Goal: Find specific page/section: Find specific page/section

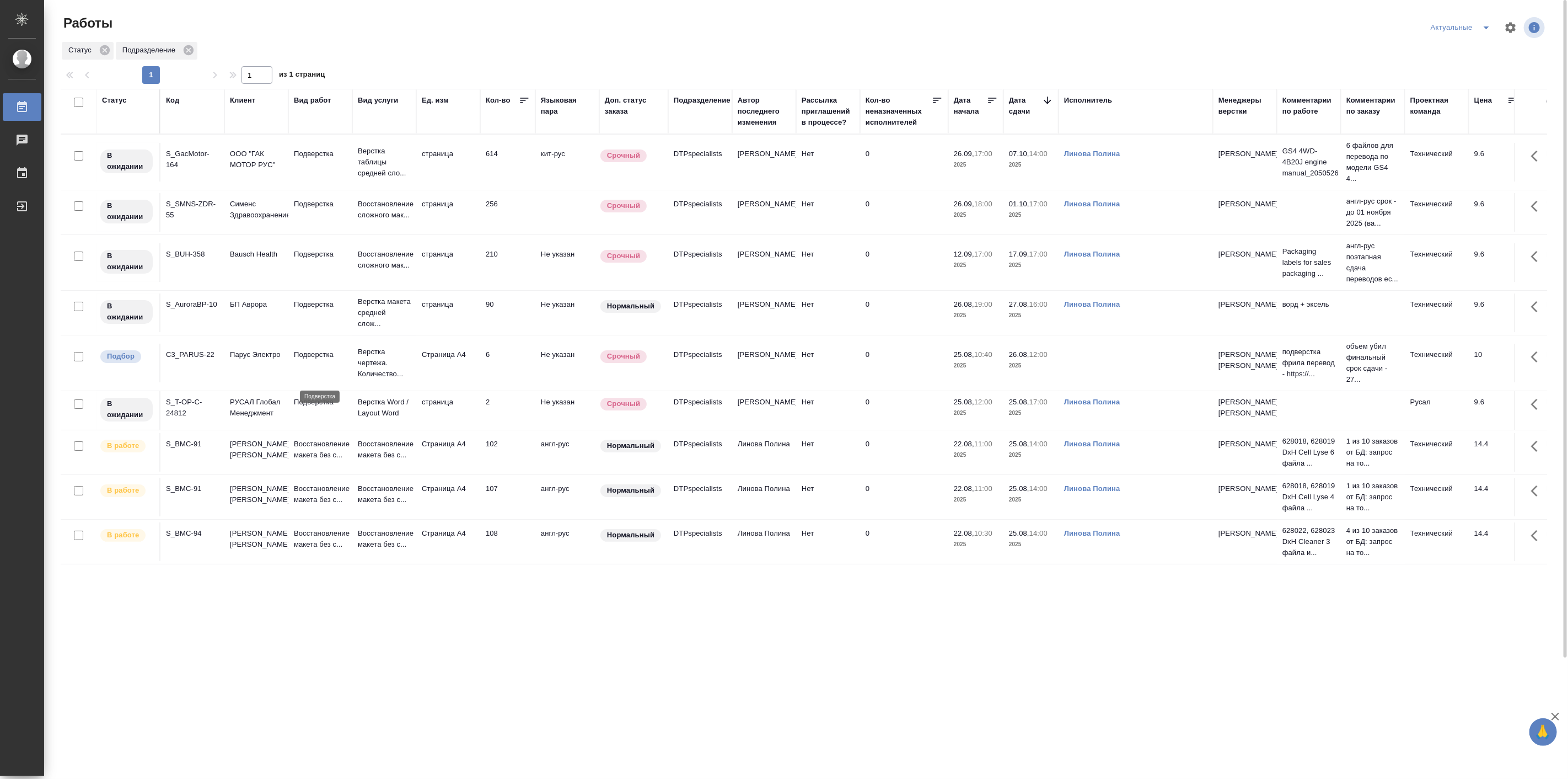
click at [337, 361] on p "Подверстка" at bounding box center [320, 354] width 53 height 11
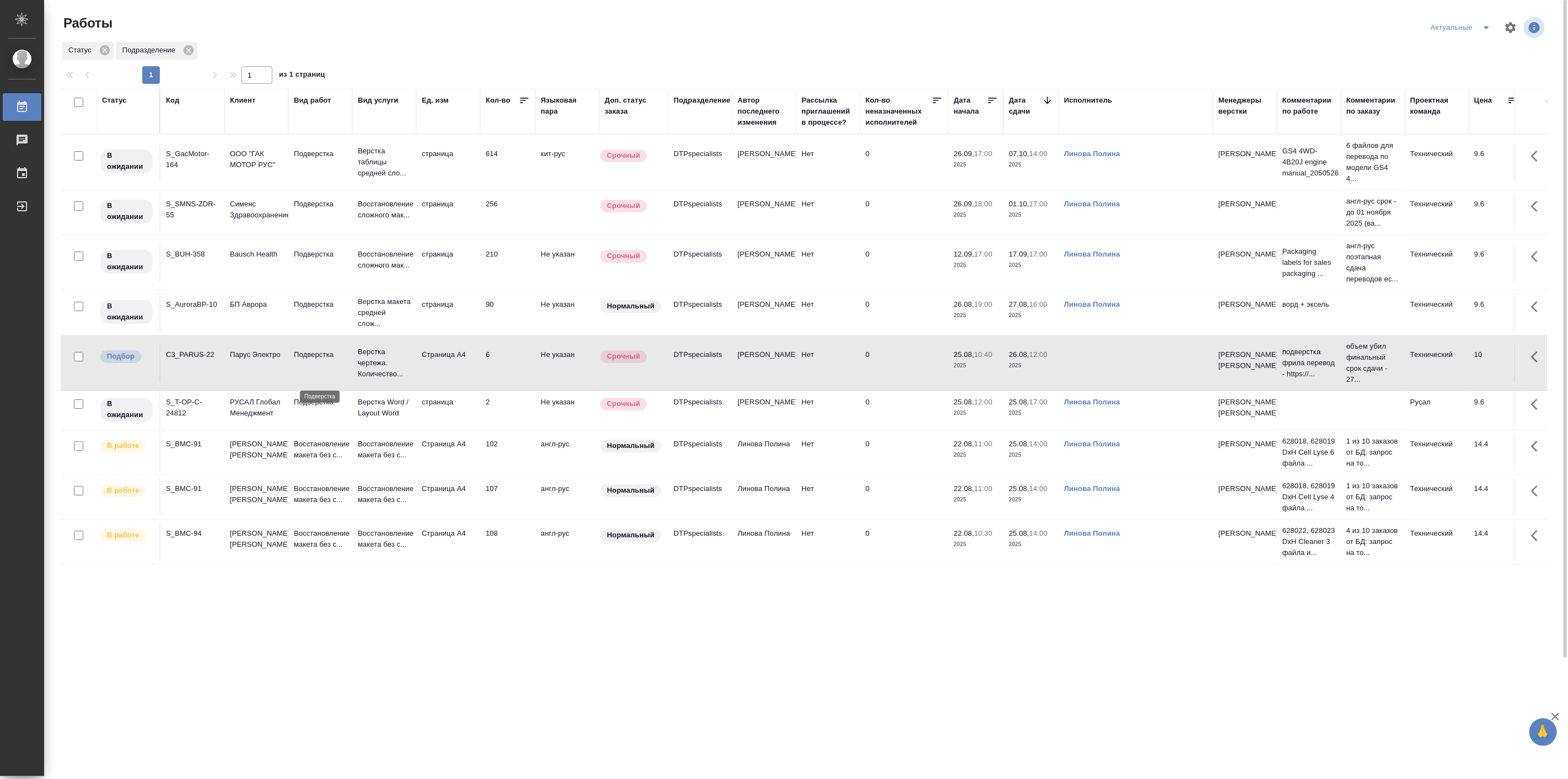
click at [335, 361] on p "Подверстка" at bounding box center [320, 354] width 53 height 11
click at [1333, 380] on p "подверстка фрила перевод - https://..." at bounding box center [1309, 362] width 53 height 33
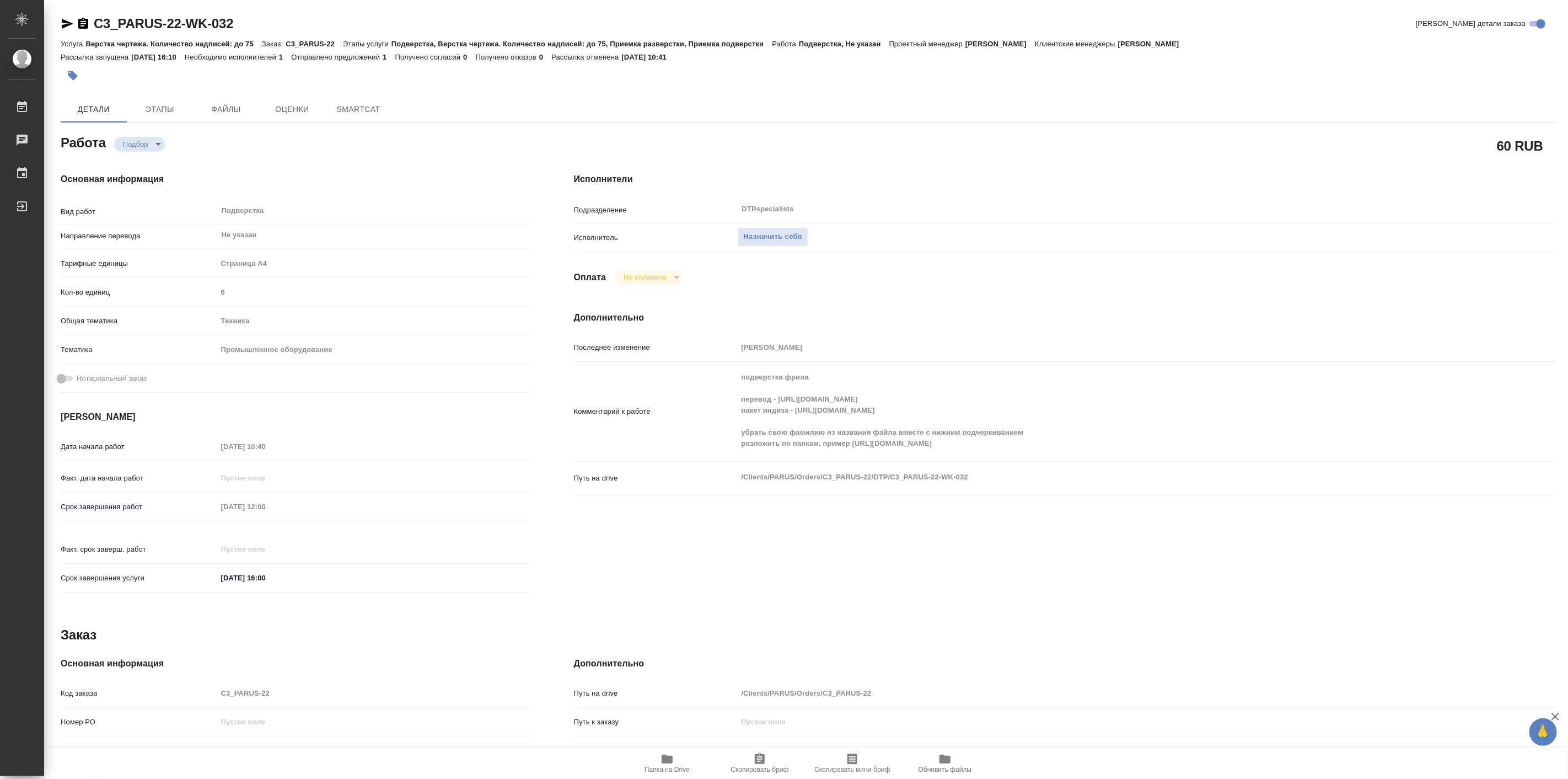
type textarea "x"
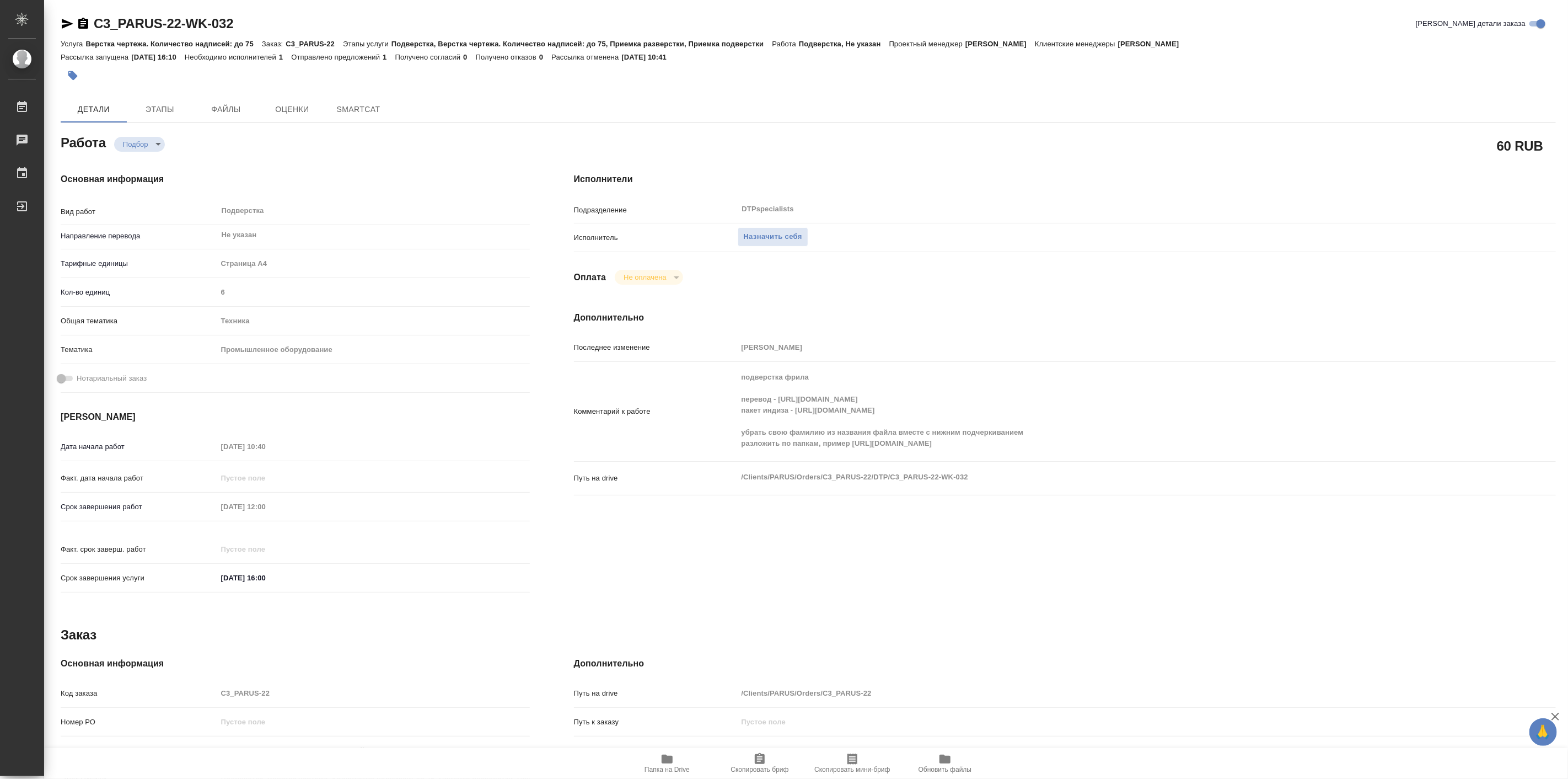
type textarea "x"
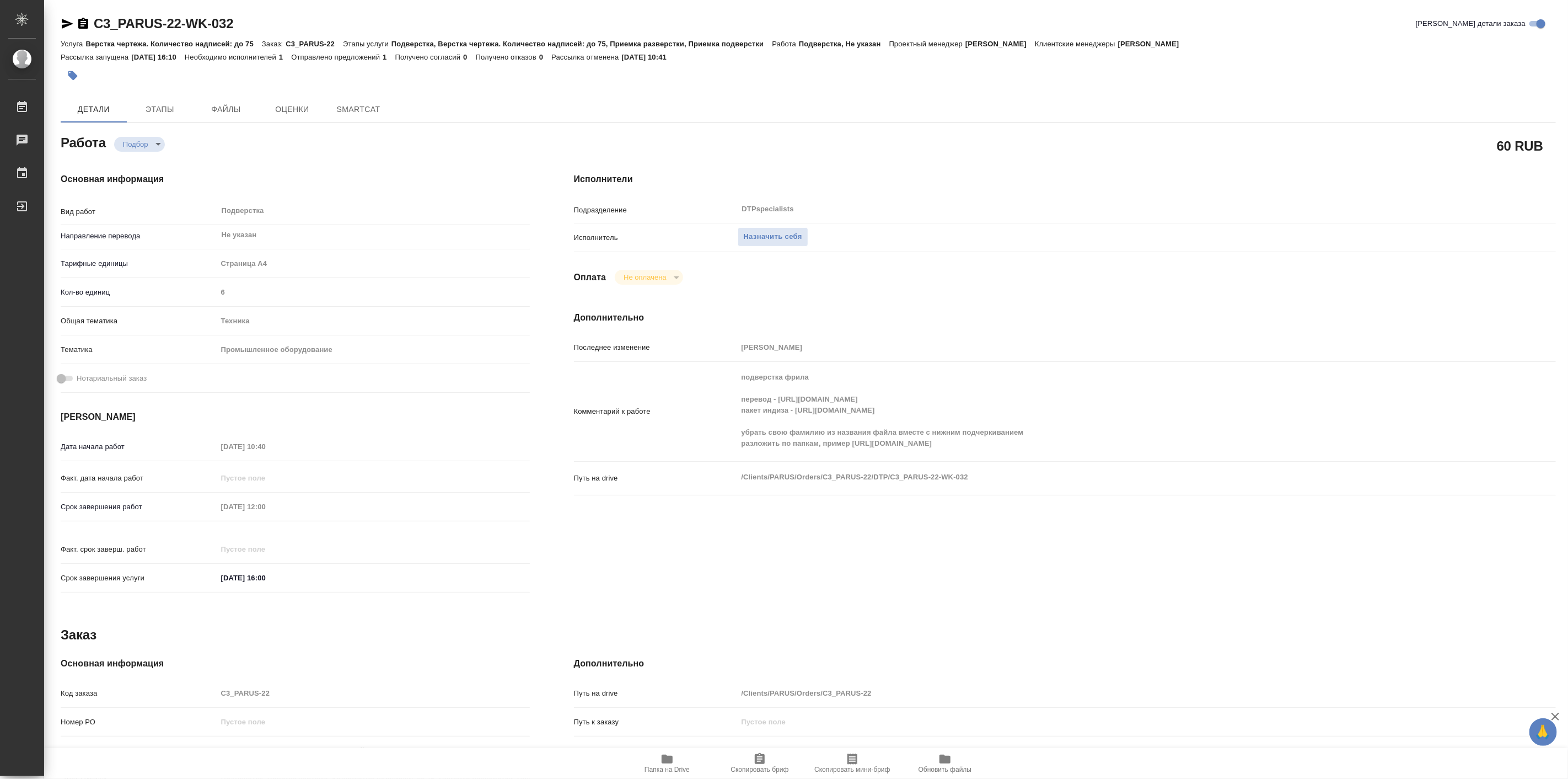
type textarea "x"
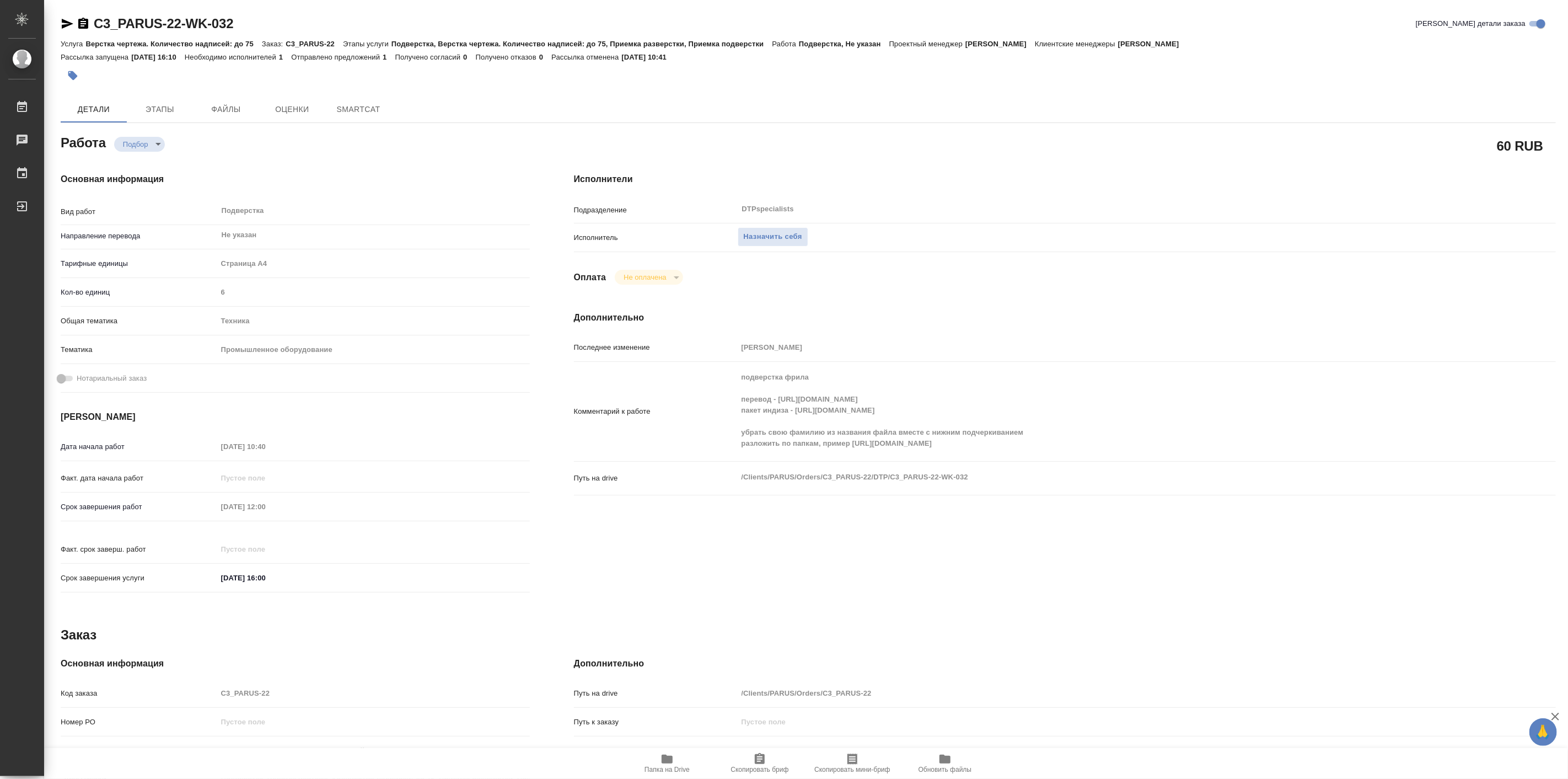
type textarea "x"
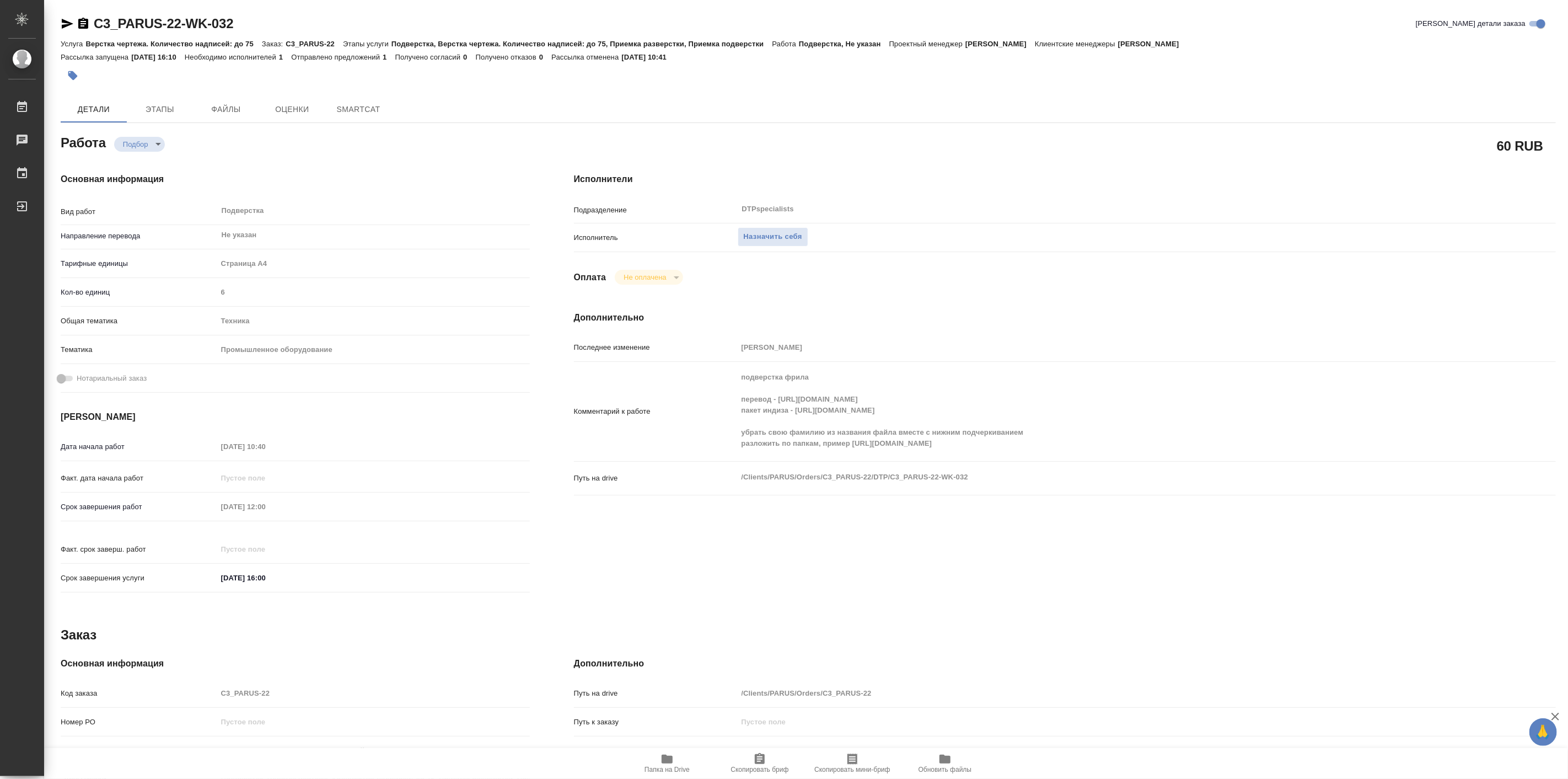
type textarea "x"
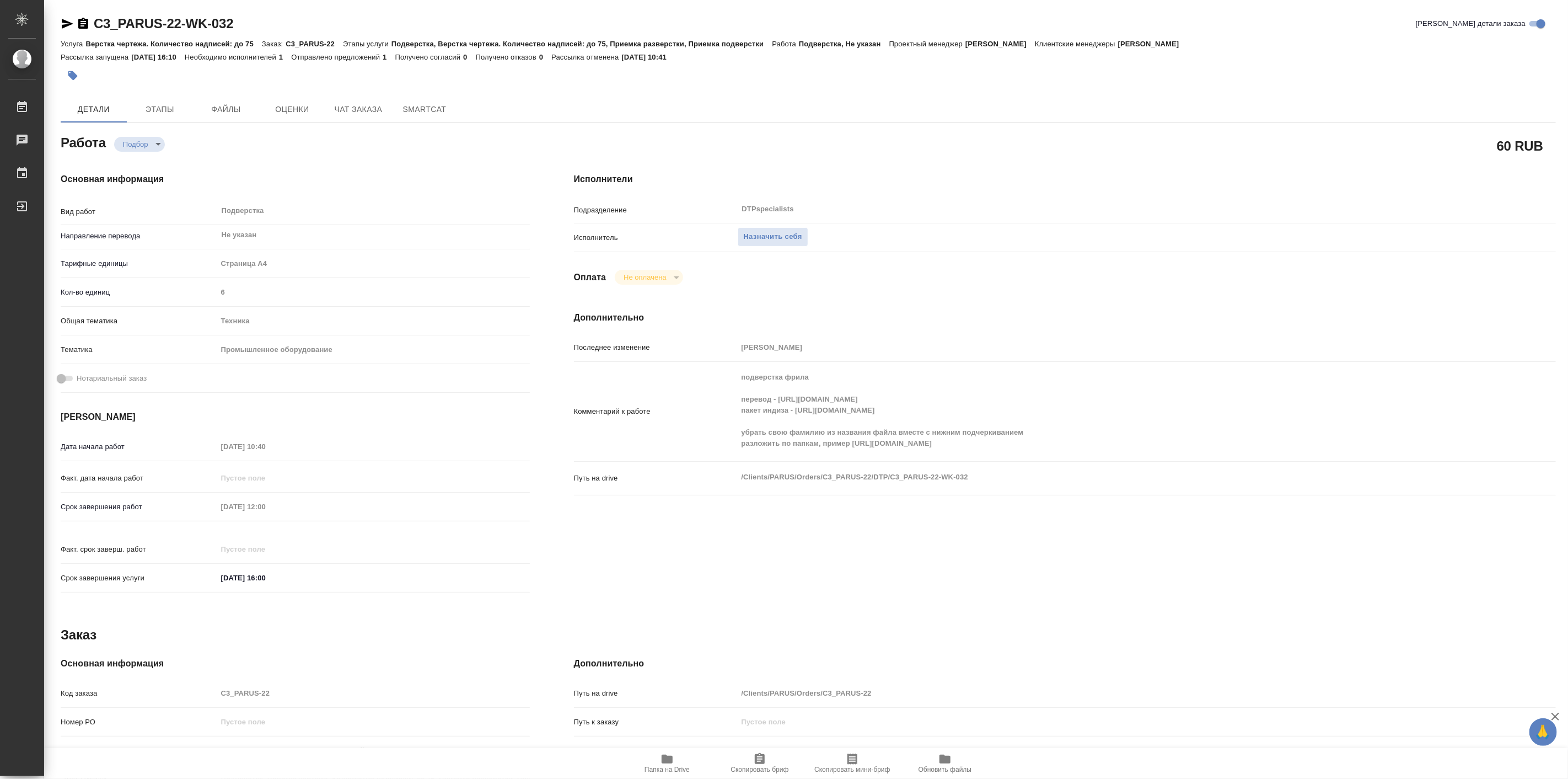
type textarea "x"
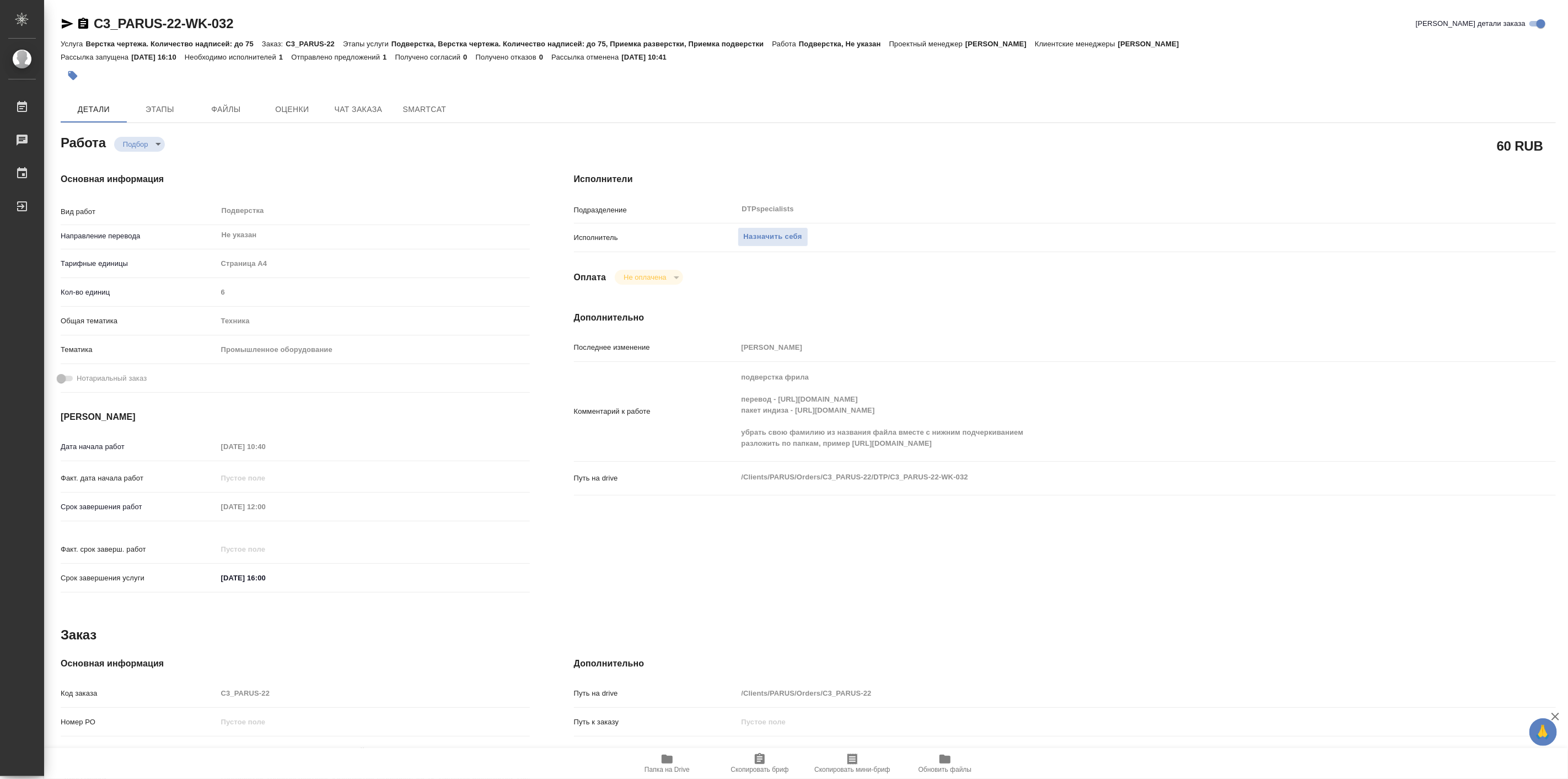
type textarea "x"
